Goal: Information Seeking & Learning: Find specific fact

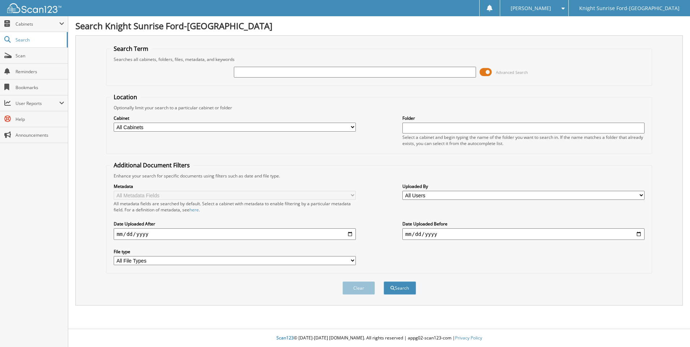
click at [292, 73] on input "text" at bounding box center [355, 72] width 242 height 11
type input "646318"
click at [384, 281] on button "Search" at bounding box center [400, 287] width 32 height 13
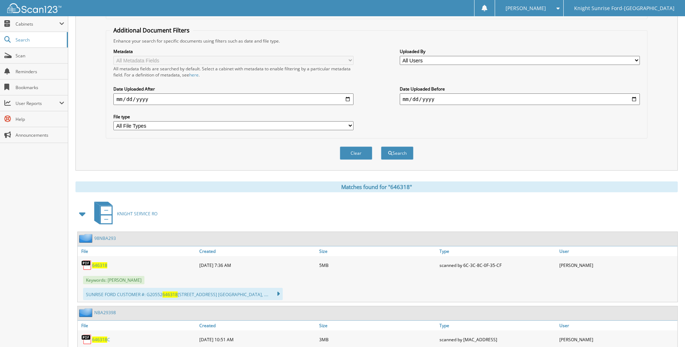
scroll to position [180, 0]
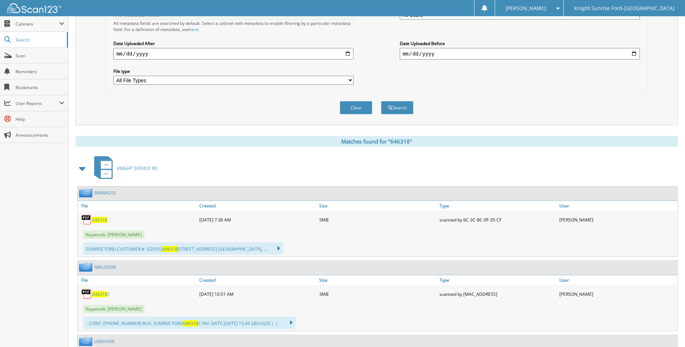
click at [99, 220] on span "646318" at bounding box center [99, 220] width 15 height 6
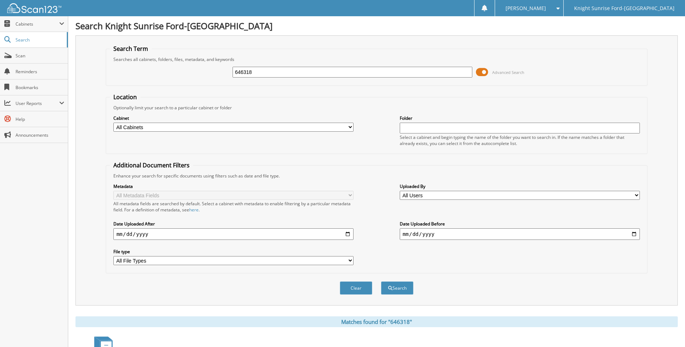
click at [269, 73] on input "646318" at bounding box center [352, 72] width 240 height 11
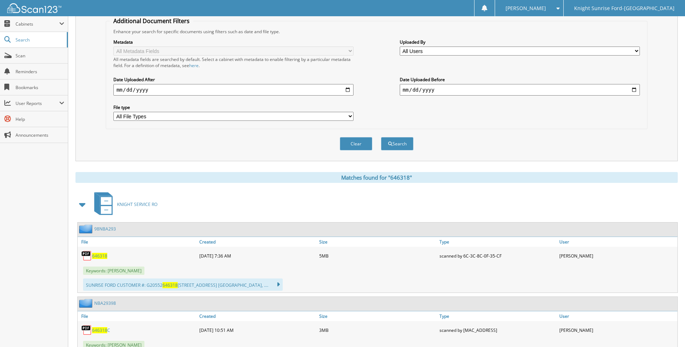
click at [105, 256] on span "646318" at bounding box center [99, 256] width 15 height 6
